Goal: Information Seeking & Learning: Learn about a topic

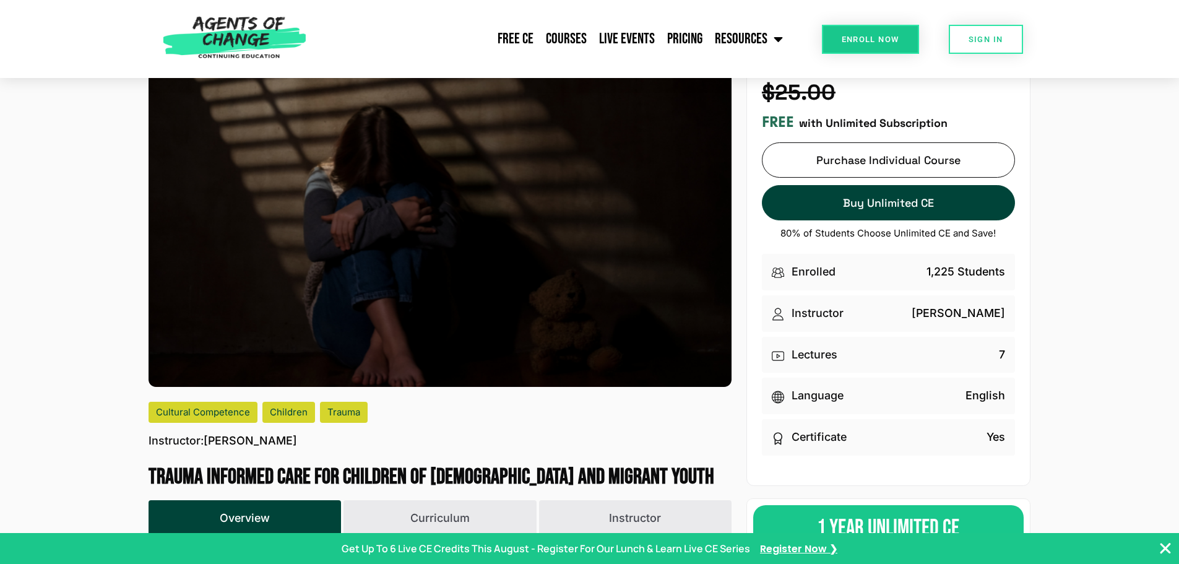
scroll to position [186, 0]
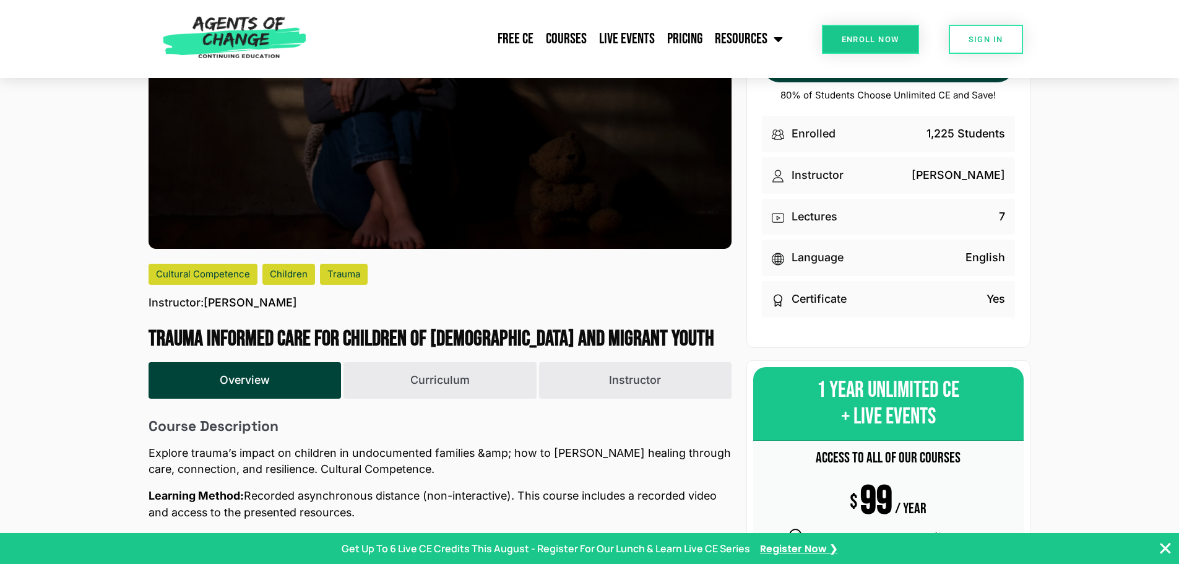
drag, startPoint x: 147, startPoint y: 332, endPoint x: 202, endPoint y: 369, distance: 65.6
copy h1 "Trauma Informed Care for Children of [DEMOGRAPHIC_DATA] and Migrant Youth"
click at [151, 20] on header "Free CE Courses Live Events Pricing Resources Blog State Requirements: Social W…" at bounding box center [589, 39] width 1179 height 78
click at [232, 22] on img at bounding box center [235, 39] width 156 height 78
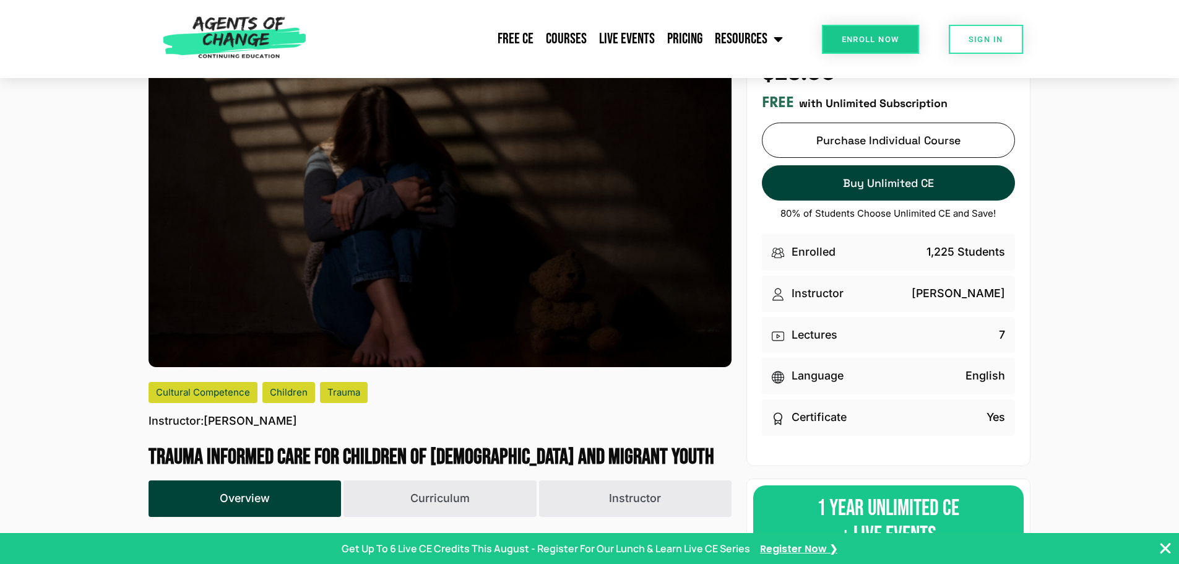
scroll to position [62, 0]
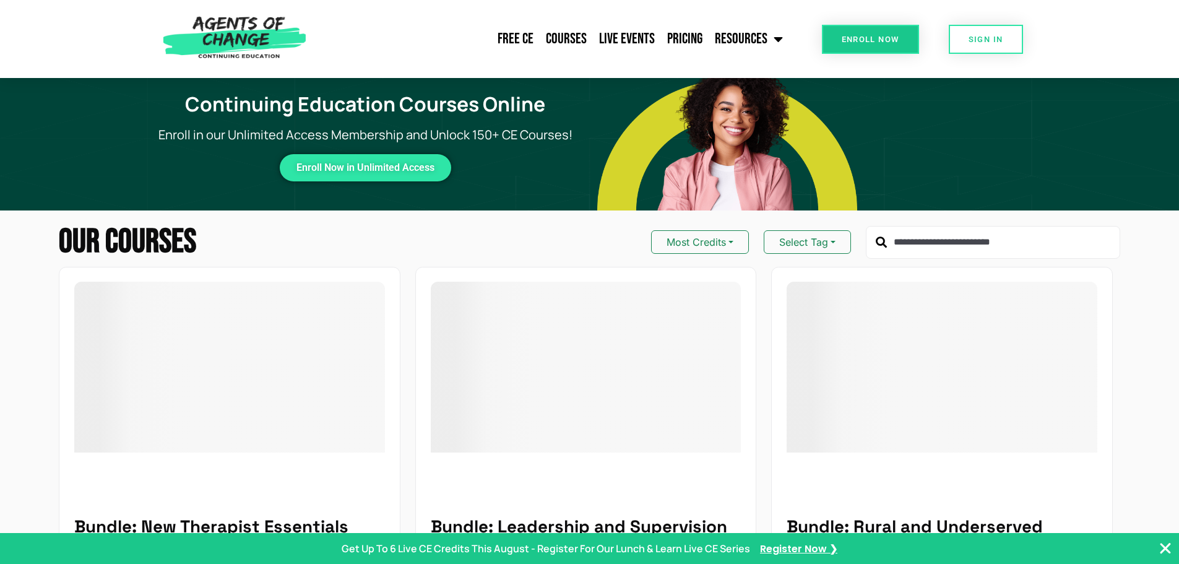
type input "**********"
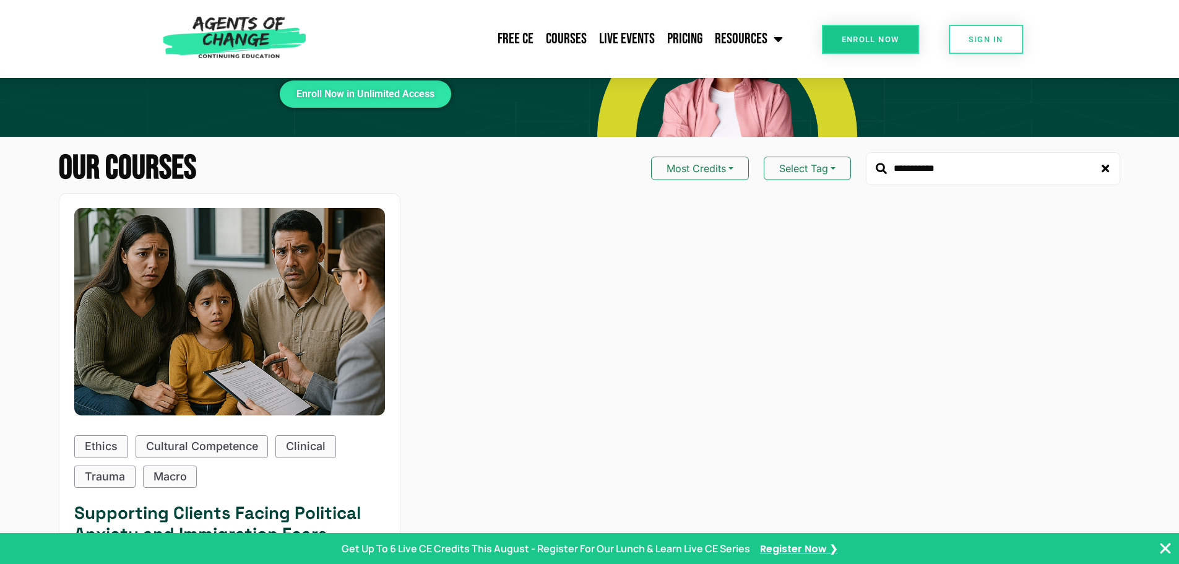
scroll to position [248, 0]
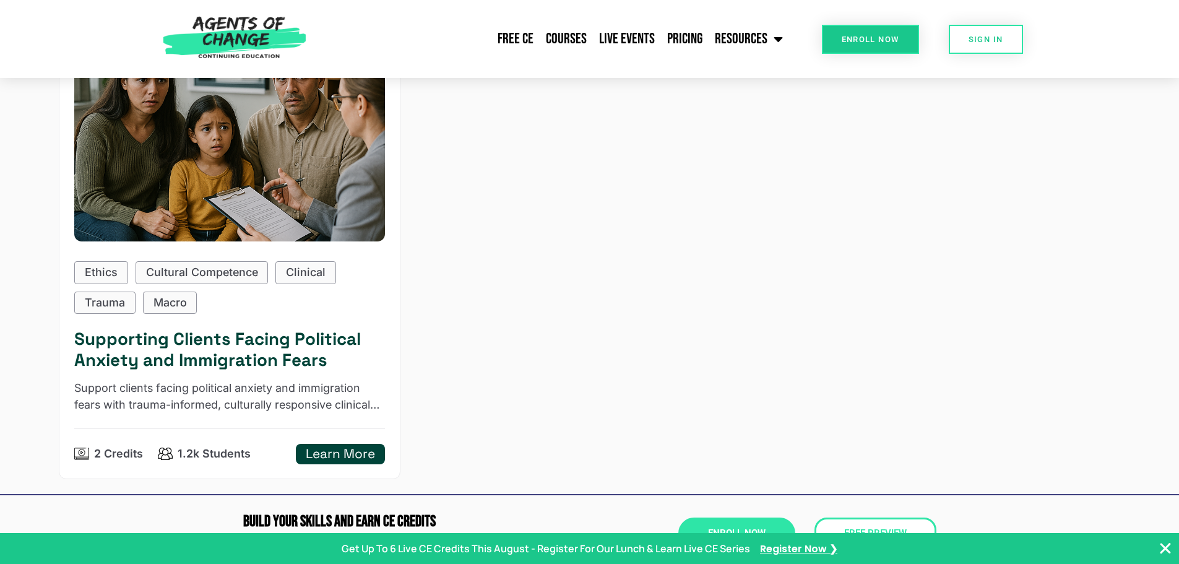
click at [336, 361] on h5 "Supporting Clients Facing Political Anxiety and Immigration Fears" at bounding box center [229, 349] width 311 height 41
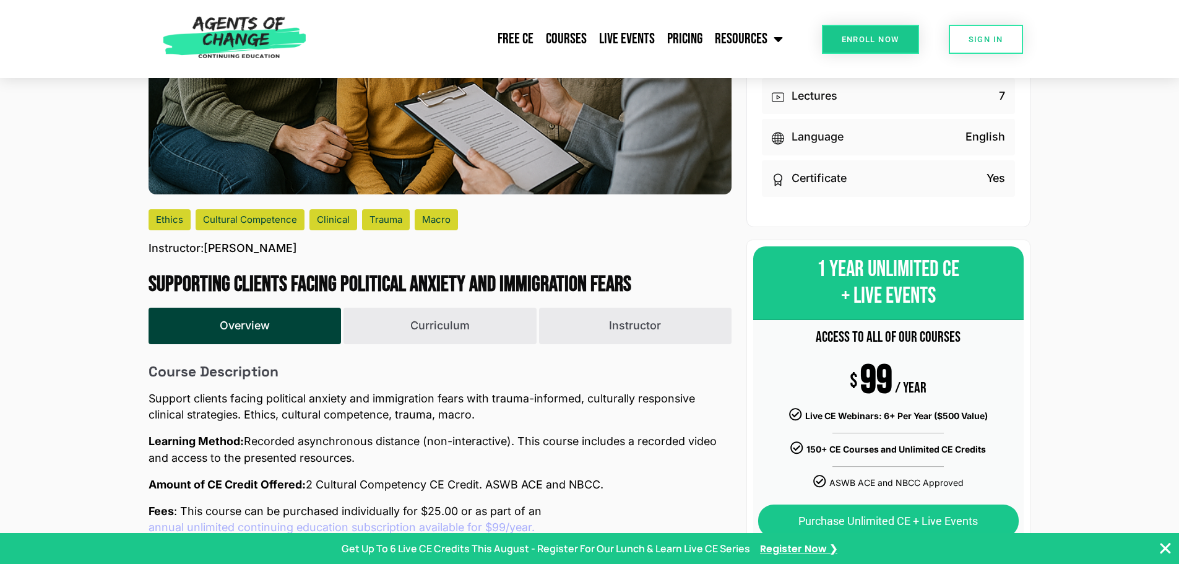
scroll to position [310, 0]
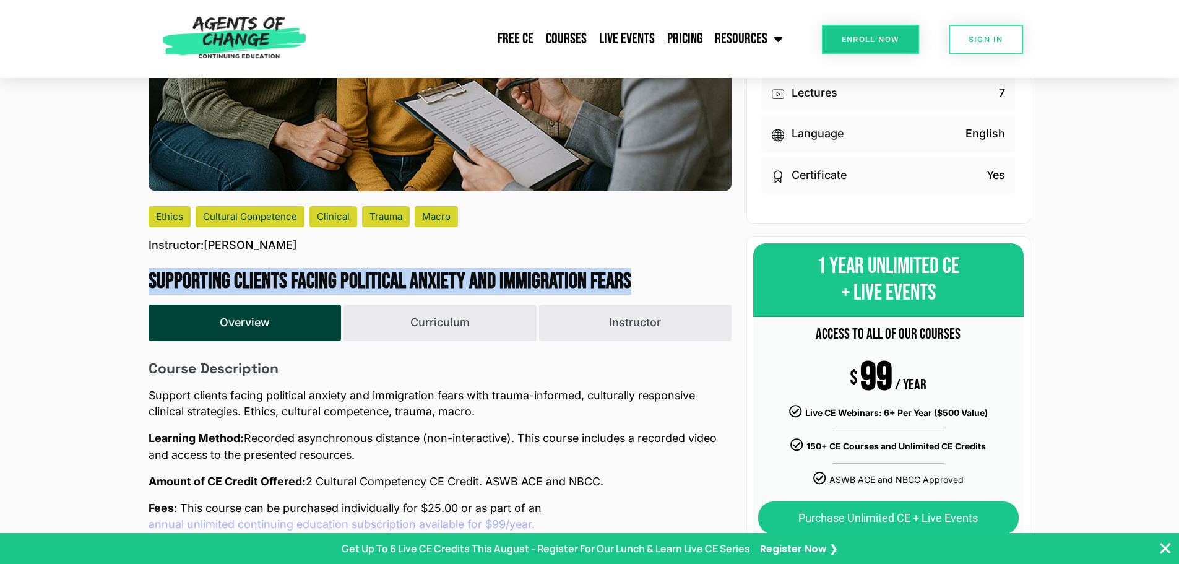
drag, startPoint x: 150, startPoint y: 272, endPoint x: 653, endPoint y: 279, distance: 502.7
click at [653, 279] on h1 "Supporting Clients Facing Political Anxiety and Immigration Fears" at bounding box center [440, 282] width 583 height 26
copy h1 "Supporting Clients Facing Political Anxiety and Immigration Fears"
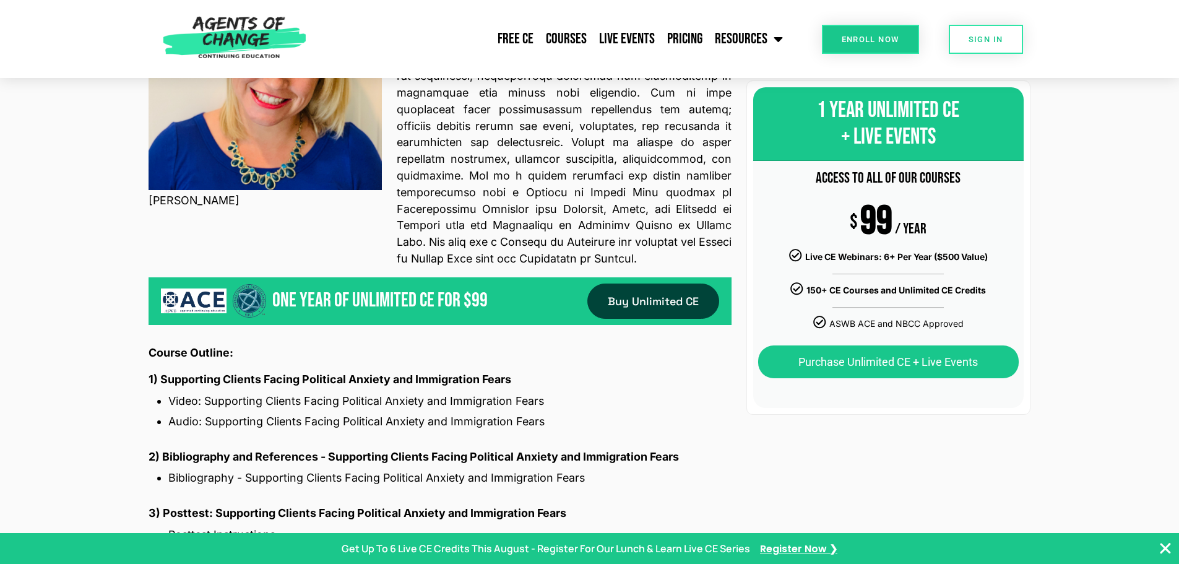
scroll to position [1300, 0]
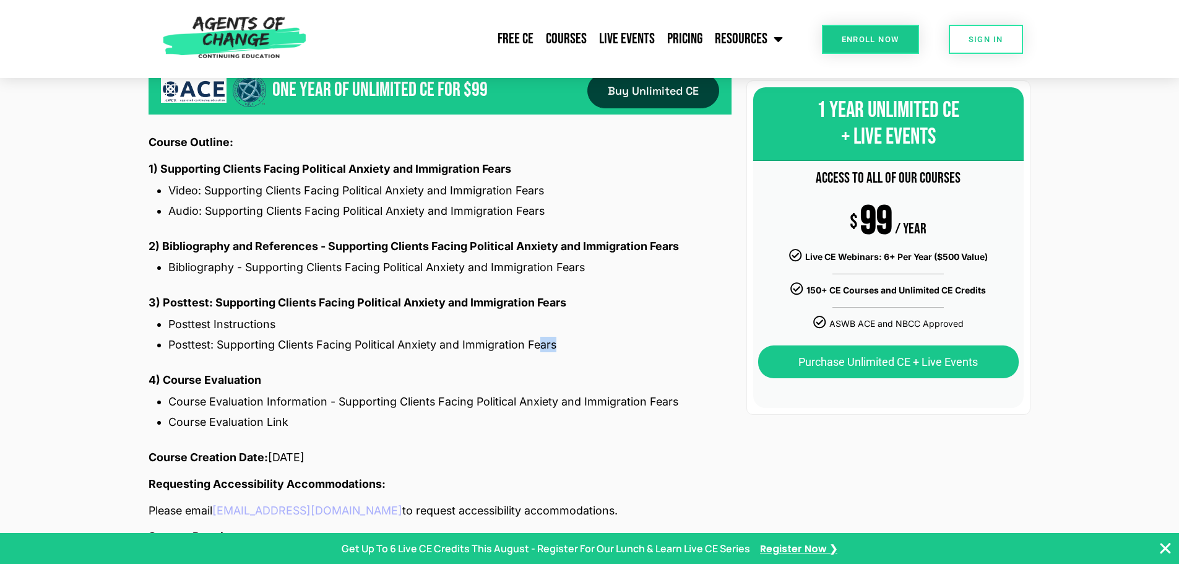
drag, startPoint x: 543, startPoint y: 355, endPoint x: 603, endPoint y: 320, distance: 69.3
click at [585, 329] on ul "Posttest Instructions Posttest: Supporting Clients Facing Political Anxiety and…" at bounding box center [440, 334] width 583 height 36
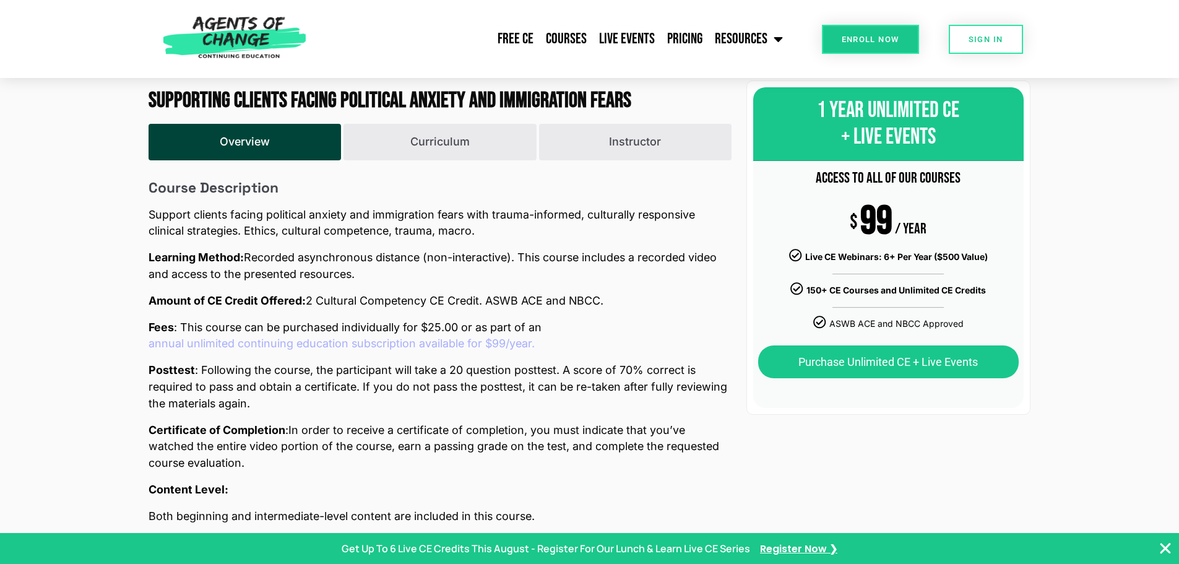
scroll to position [495, 0]
